Goal: Use online tool/utility: Use online tool/utility

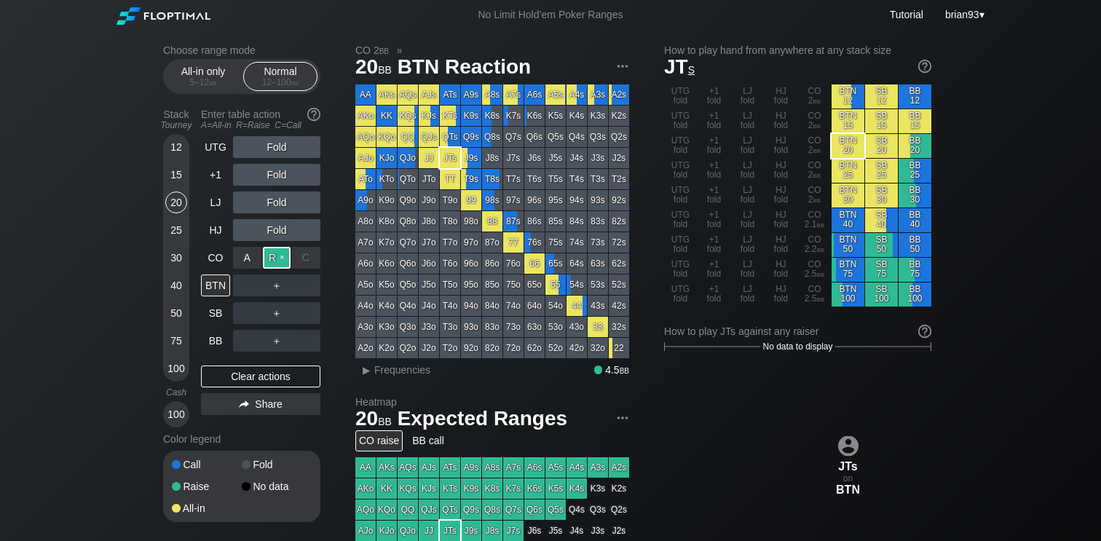
click at [276, 250] on div "R ✕" at bounding box center [277, 258] width 28 height 22
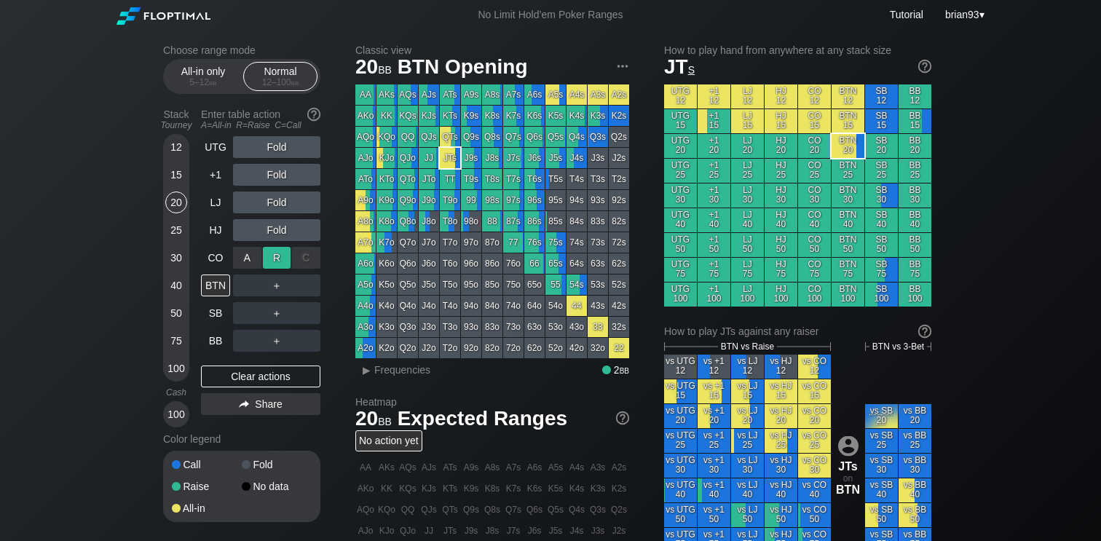
click at [283, 256] on div "R ✕" at bounding box center [277, 258] width 28 height 22
click at [277, 174] on div "R ✕" at bounding box center [277, 175] width 28 height 22
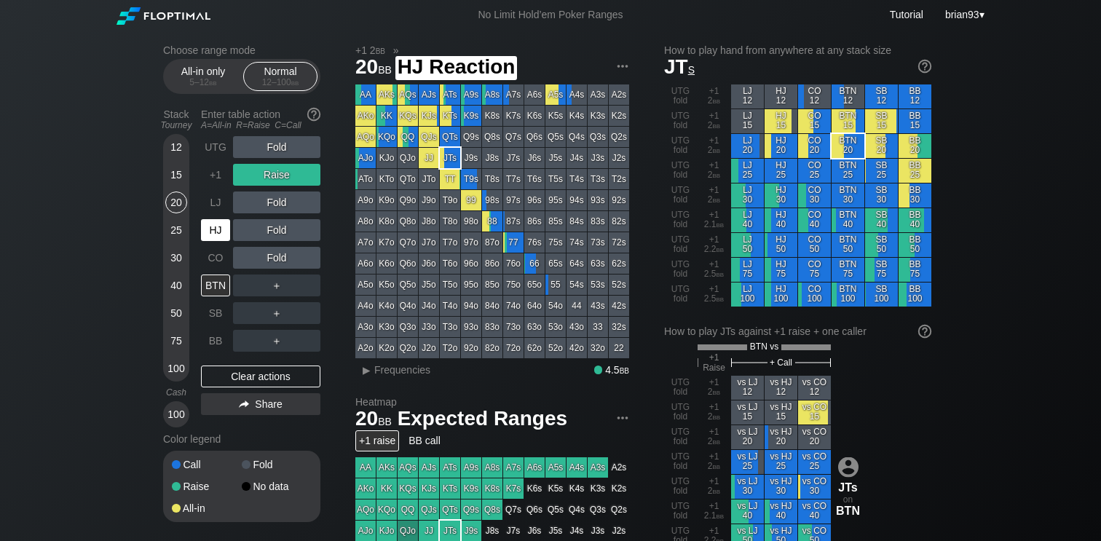
click at [211, 236] on div "HJ" at bounding box center [215, 230] width 29 height 22
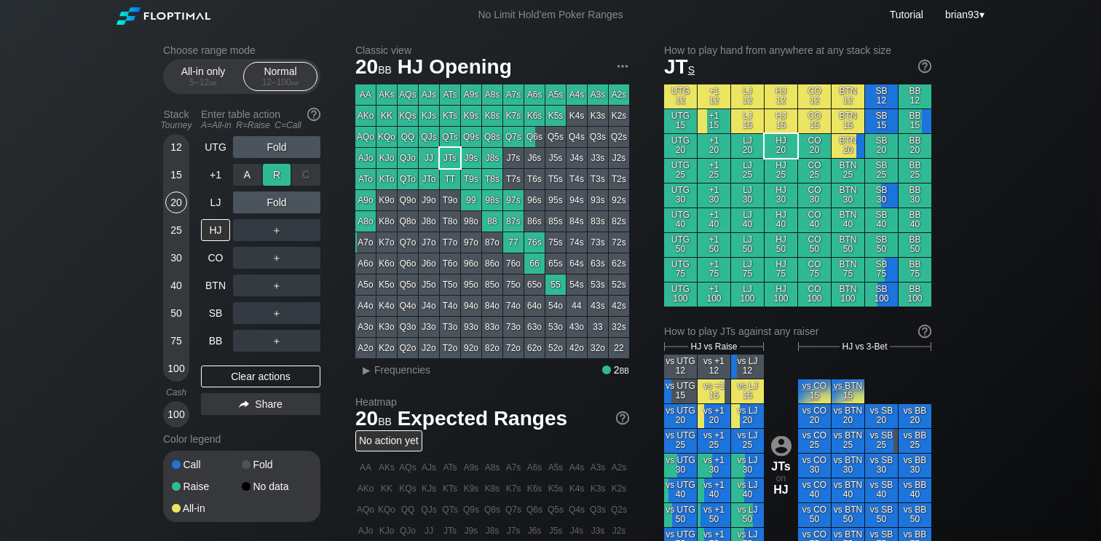
click at [282, 174] on div "R ✕" at bounding box center [277, 175] width 28 height 22
